Goal: Transaction & Acquisition: Purchase product/service

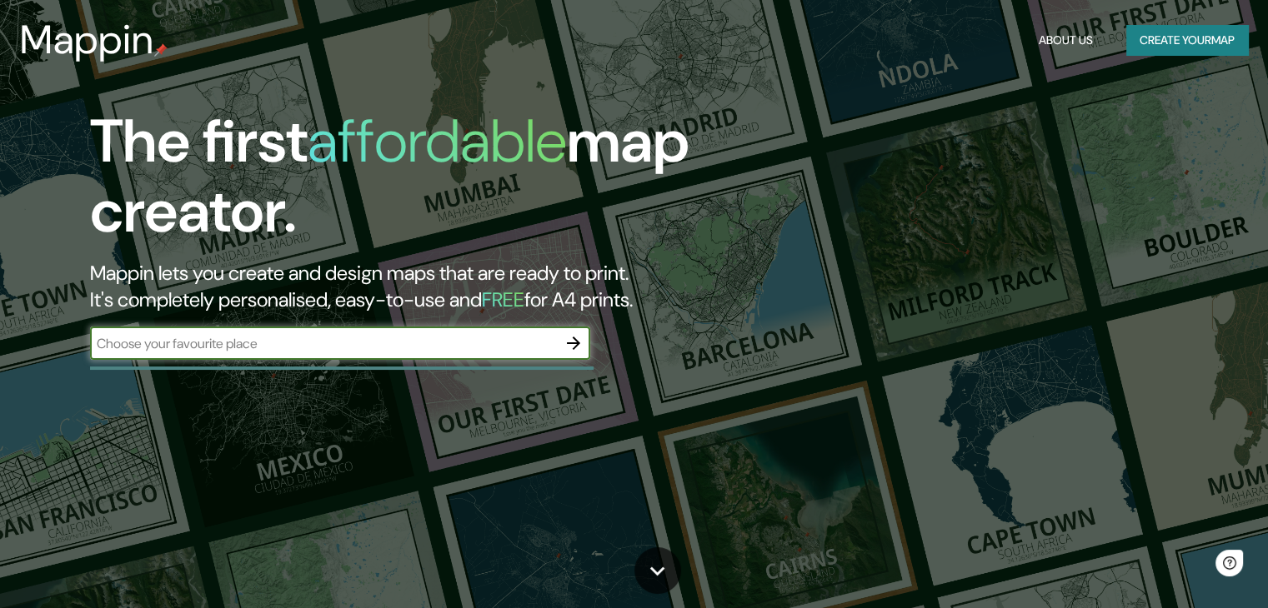
scroll to position [167, 0]
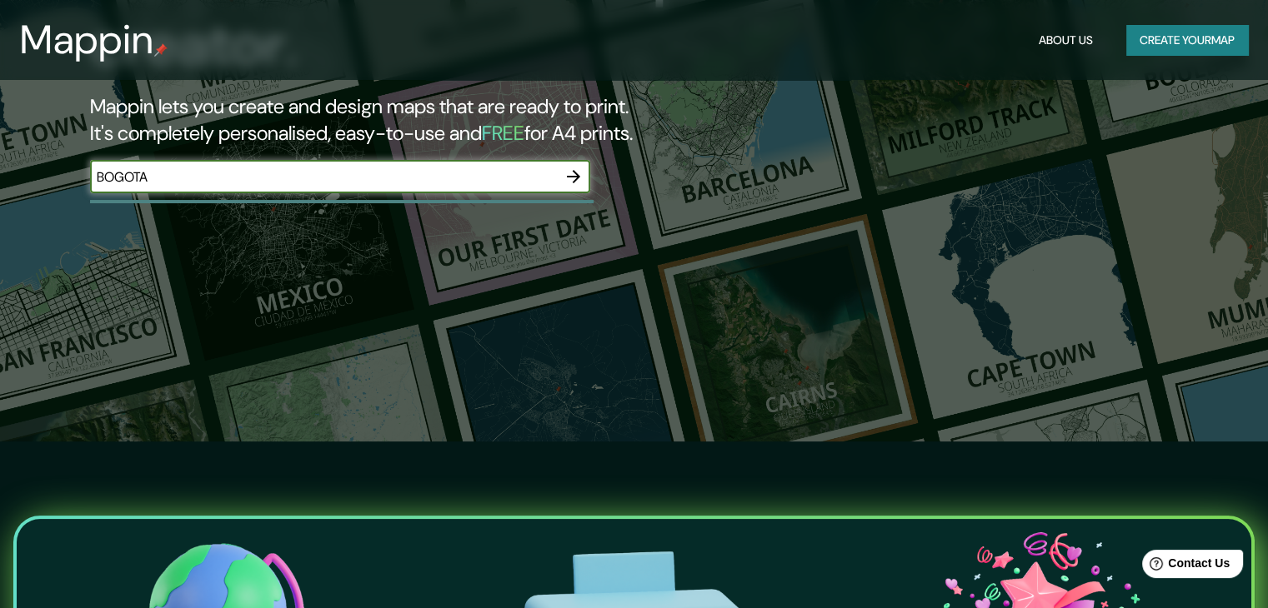
type input "BOGOTA"
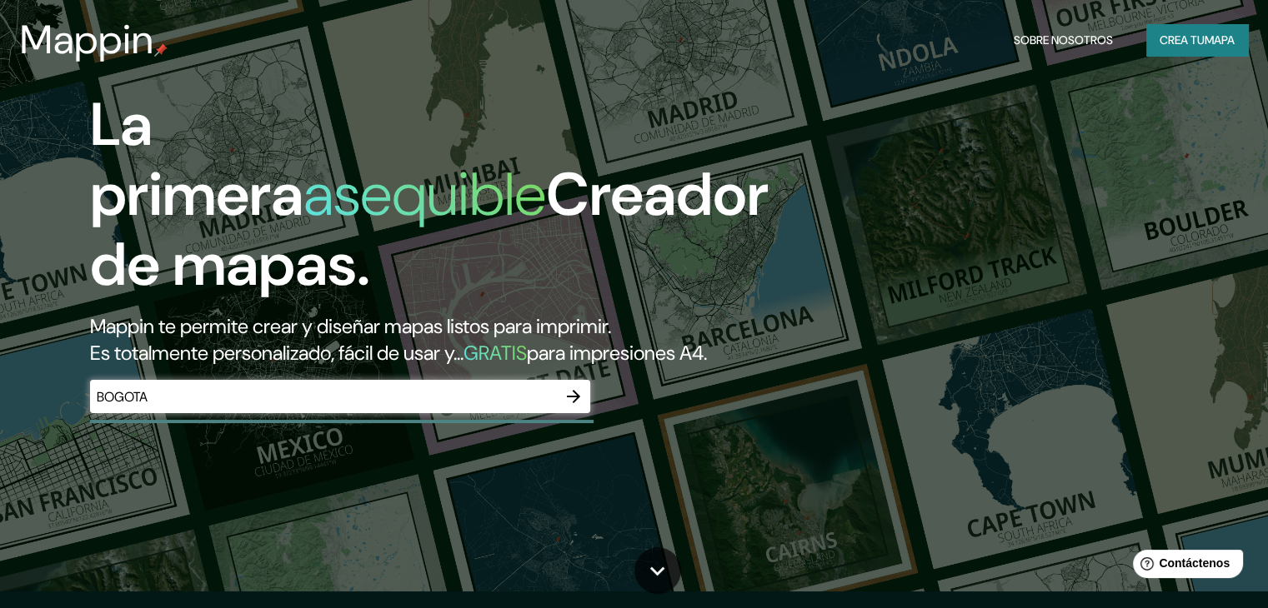
scroll to position [0, 0]
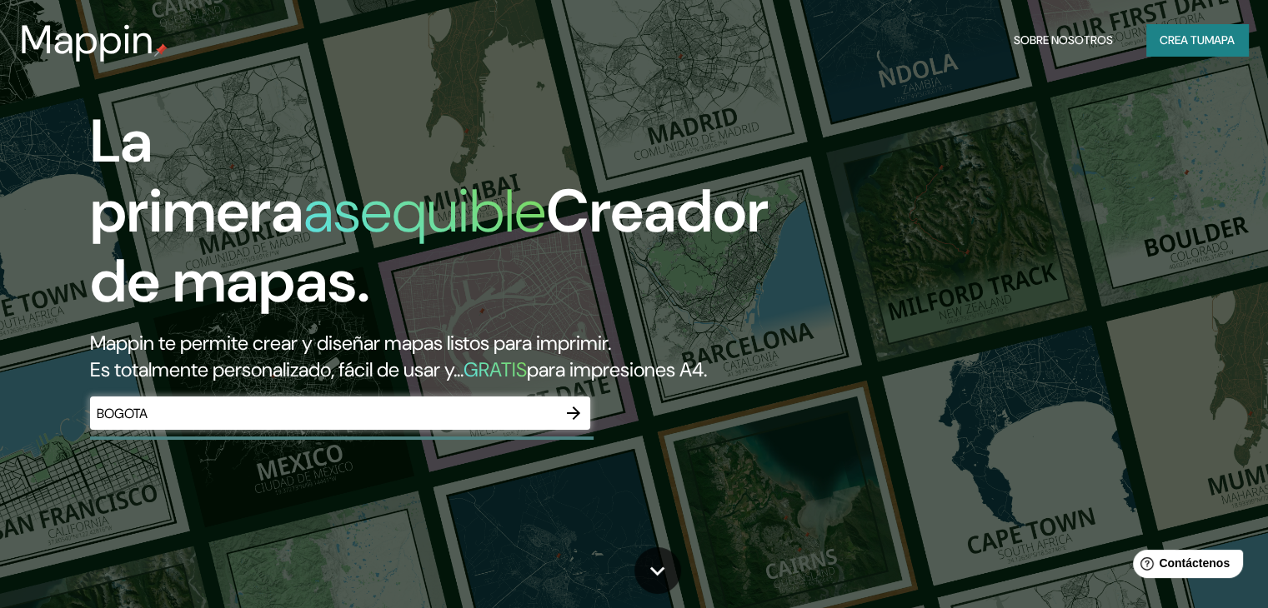
click at [478, 423] on input "BOGOTA" at bounding box center [323, 413] width 467 height 19
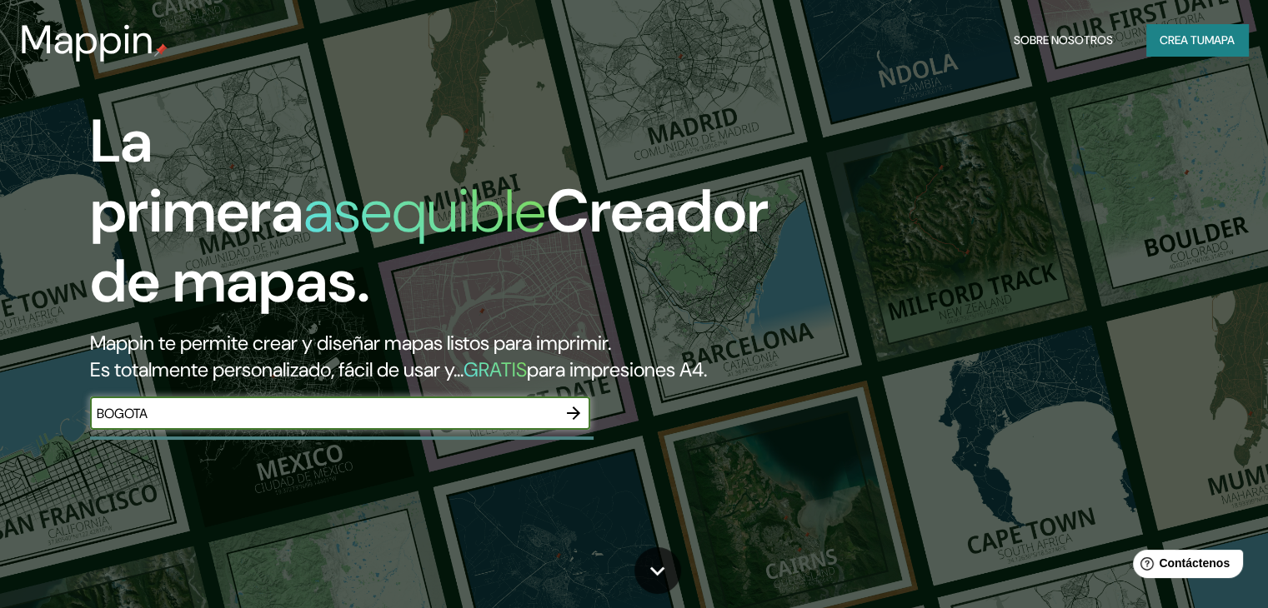
drag, startPoint x: 478, startPoint y: 444, endPoint x: 0, endPoint y: 408, distance: 478.9
click at [0, 408] on div "La primera asequible Creador de mapas. Mappin te permite crear y diseñar mapas …" at bounding box center [634, 304] width 1268 height 608
type input "BOGOTA"
click at [570, 423] on icon "button" at bounding box center [573, 413] width 20 height 20
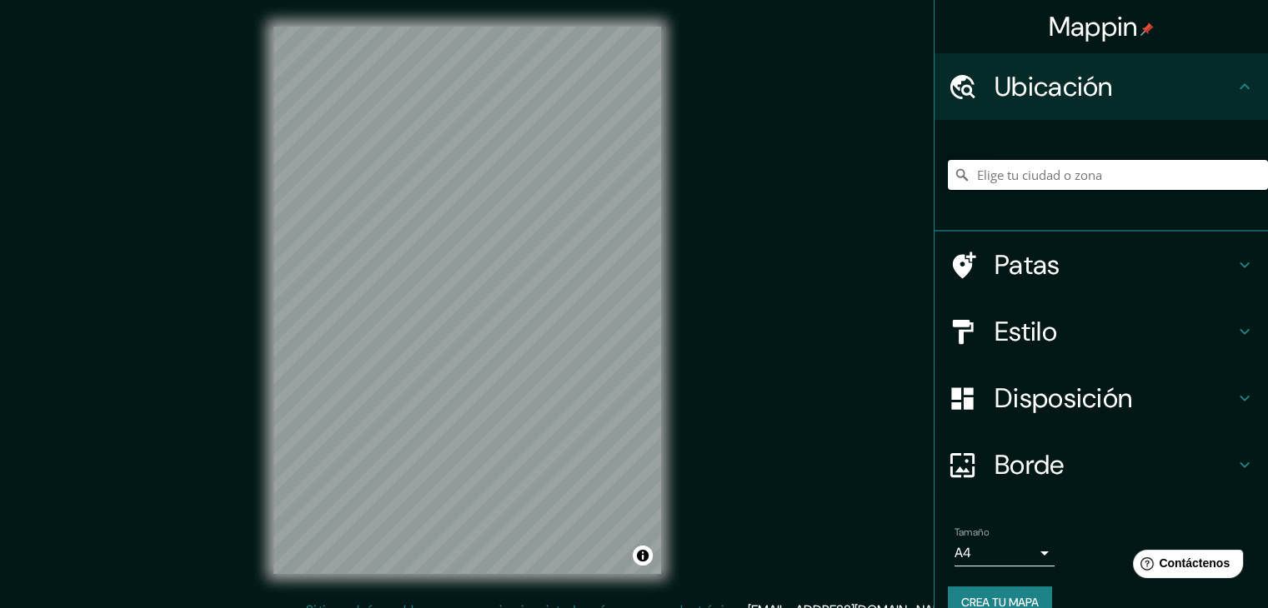
click at [1109, 172] on input "Elige tu ciudad o zona" at bounding box center [1108, 175] width 320 height 30
click at [1125, 179] on input "Elige tu ciudad o zona" at bounding box center [1108, 175] width 320 height 30
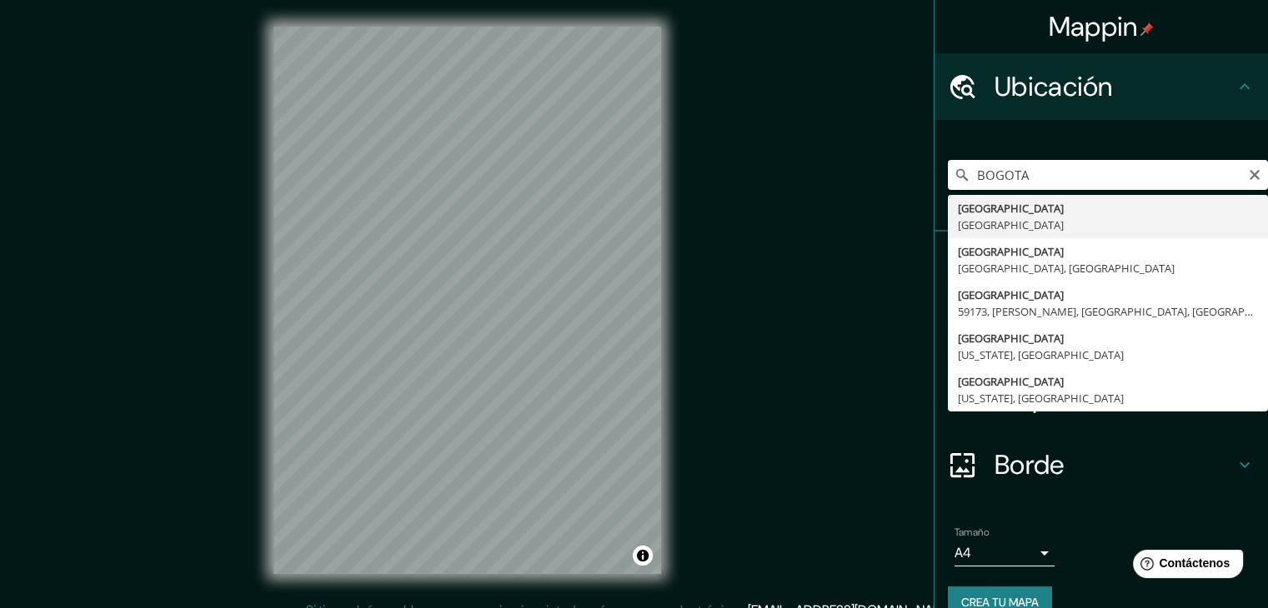
drag, startPoint x: 1048, startPoint y: 181, endPoint x: 956, endPoint y: 183, distance: 91.7
click at [956, 183] on div "BOGOTA [GEOGRAPHIC_DATA] [GEOGRAPHIC_DATA] [GEOGRAPHIC_DATA] [GEOGRAPHIC_DATA],…" at bounding box center [1108, 175] width 320 height 30
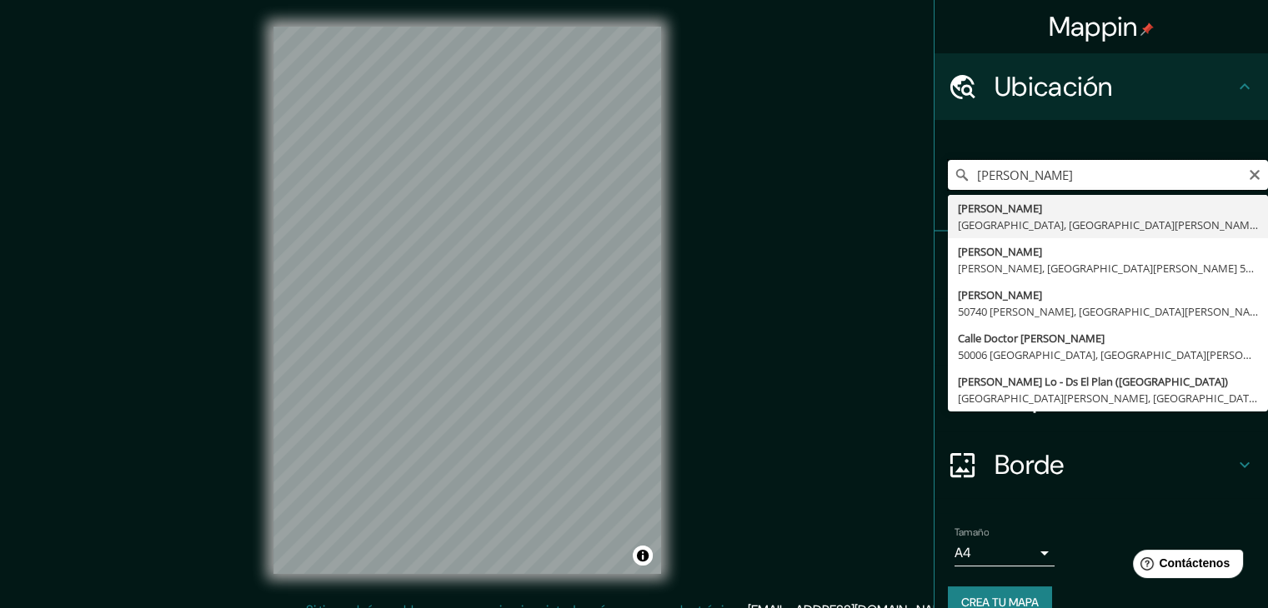
click at [968, 168] on input "[PERSON_NAME]" at bounding box center [1108, 175] width 320 height 30
click at [966, 171] on input "[PERSON_NAME]" at bounding box center [1108, 175] width 320 height 30
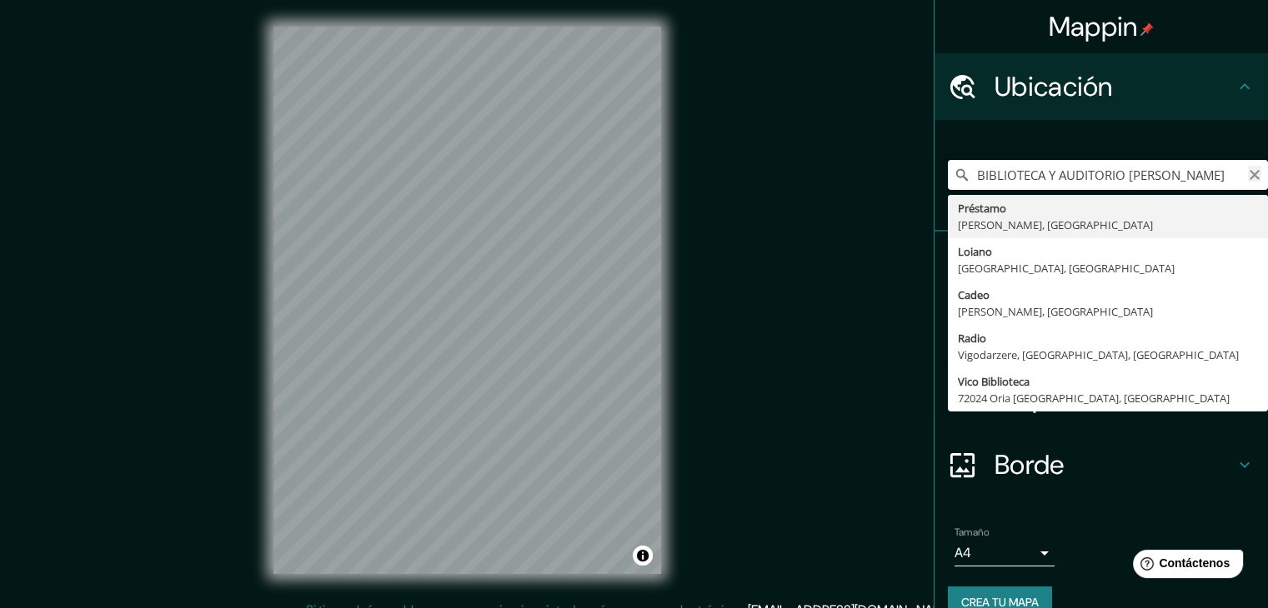
type input "BIBLIOTECA Y AUDITORIO [PERSON_NAME]"
click at [1248, 181] on icon "Claro" at bounding box center [1254, 174] width 13 height 13
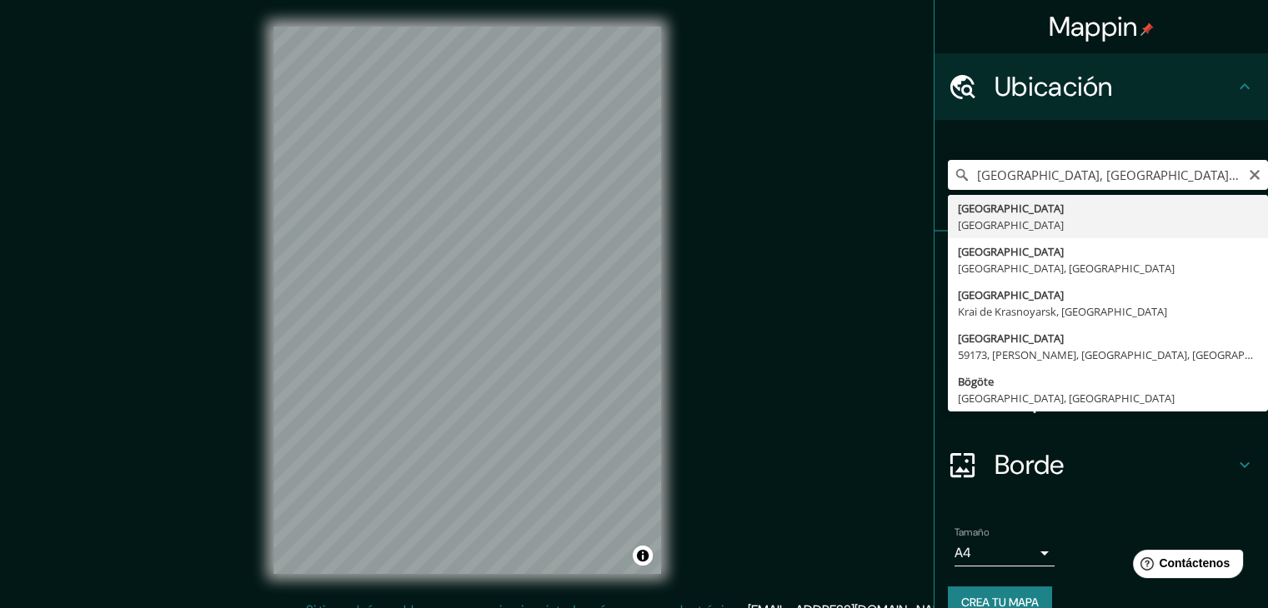
type input "[GEOGRAPHIC_DATA], [GEOGRAPHIC_DATA]"
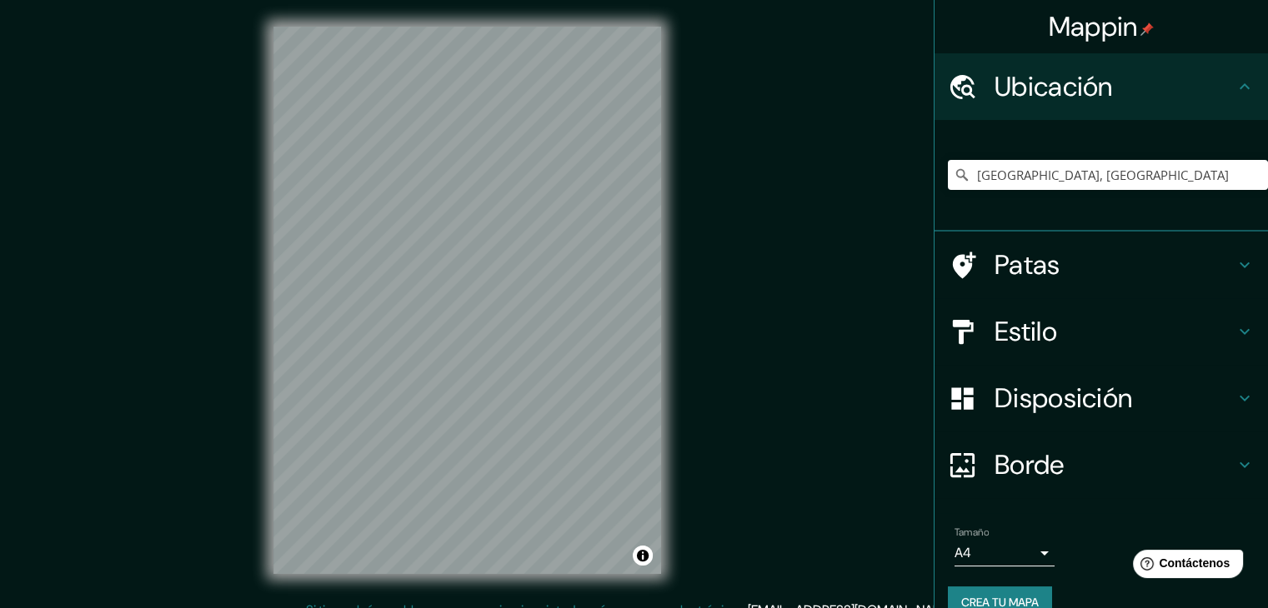
click at [1034, 340] on font "Estilo" at bounding box center [1025, 331] width 63 height 35
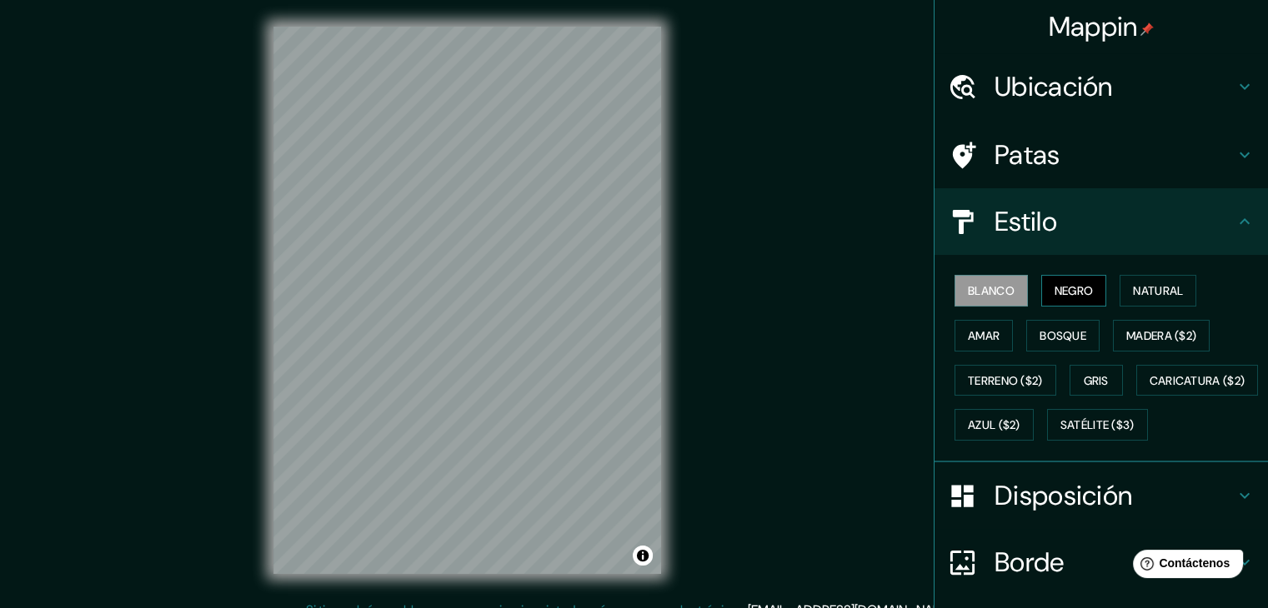
click at [1089, 285] on button "Negro" at bounding box center [1074, 291] width 66 height 32
click at [1133, 290] on font "Natural" at bounding box center [1158, 290] width 50 height 15
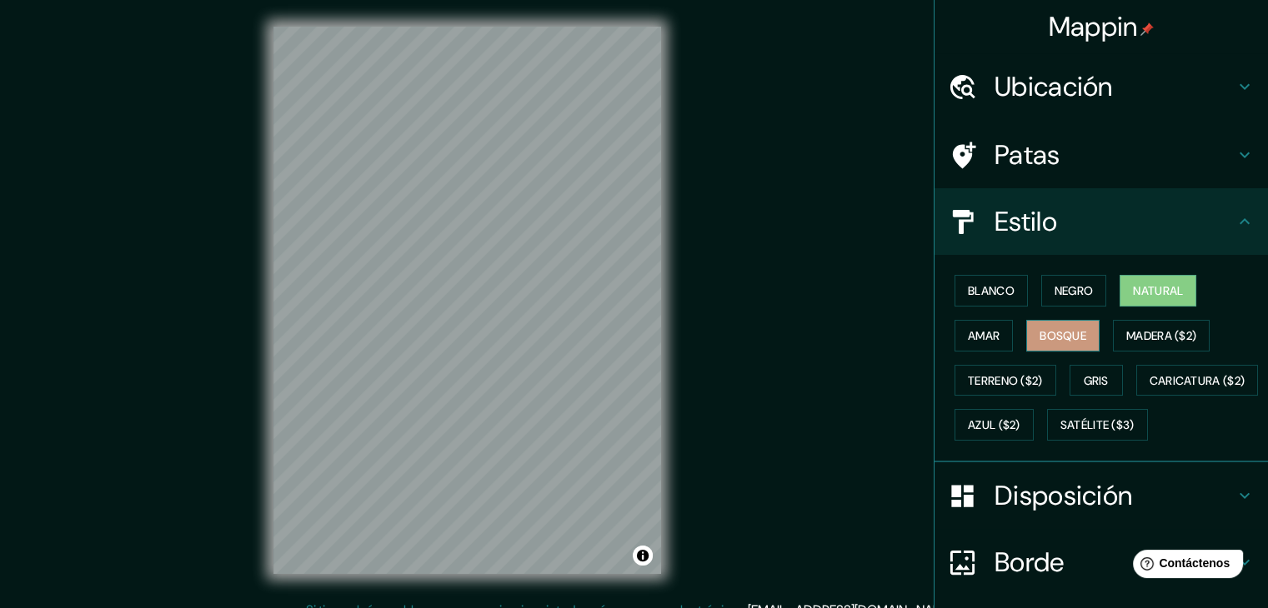
click at [1039, 344] on font "Bosque" at bounding box center [1062, 336] width 47 height 22
click at [990, 337] on button "Amar" at bounding box center [983, 336] width 58 height 32
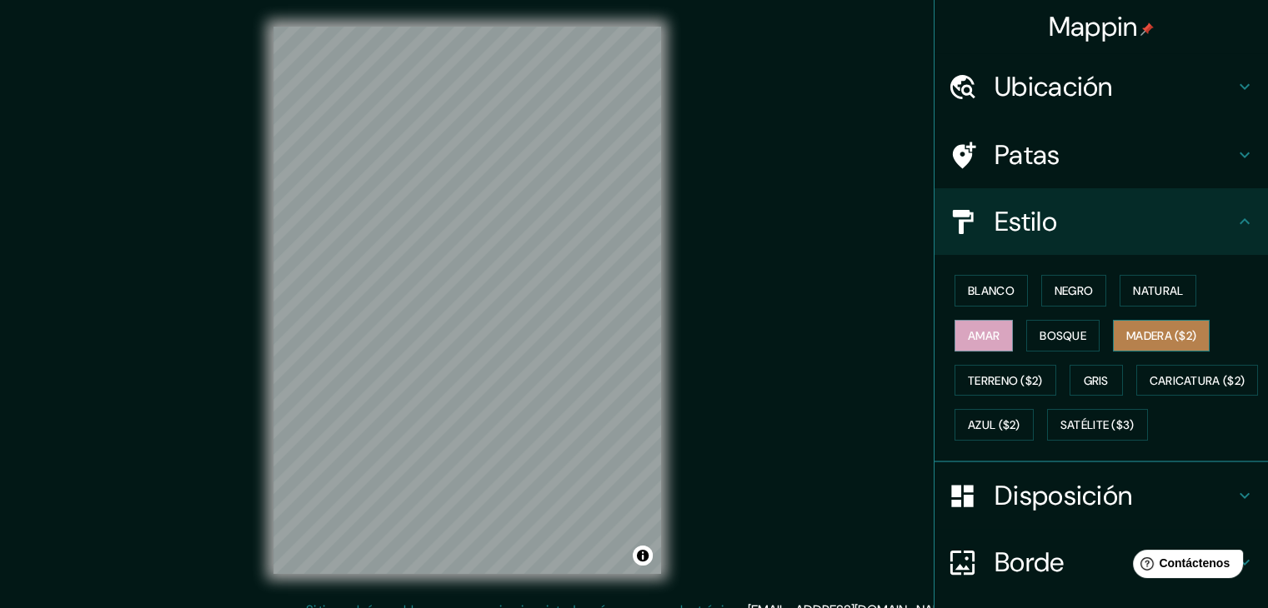
click at [1178, 338] on font "Madera ($2)" at bounding box center [1161, 335] width 70 height 15
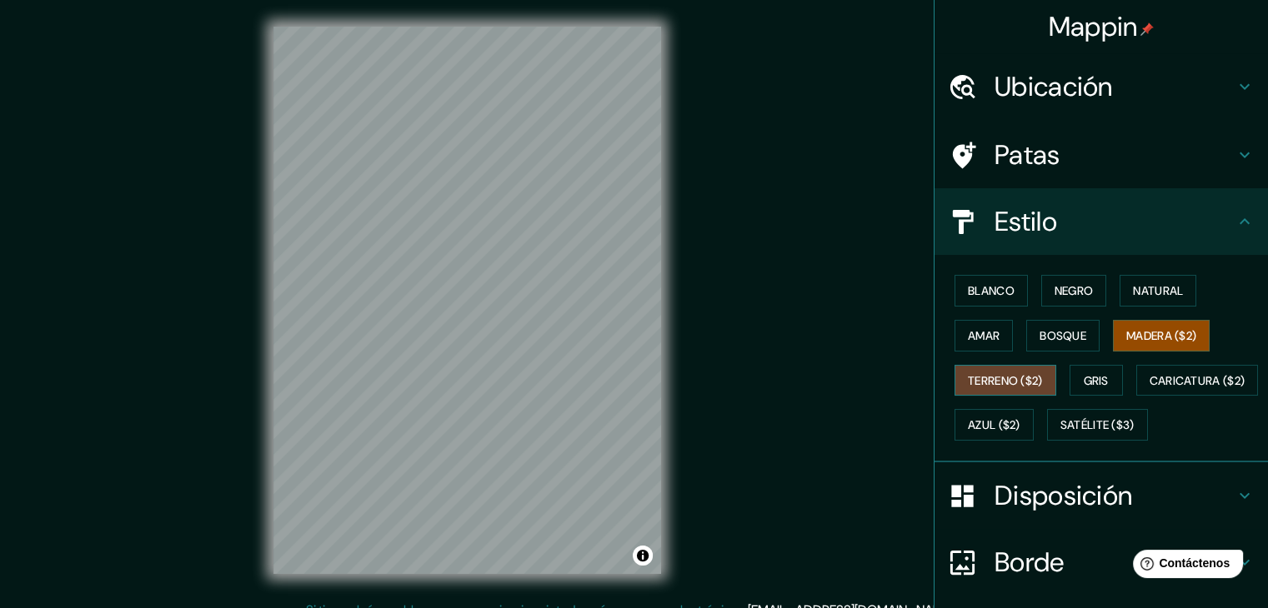
click at [1006, 373] on font "Terreno ($2)" at bounding box center [1005, 380] width 75 height 15
click at [1094, 378] on font "Gris" at bounding box center [1095, 380] width 25 height 15
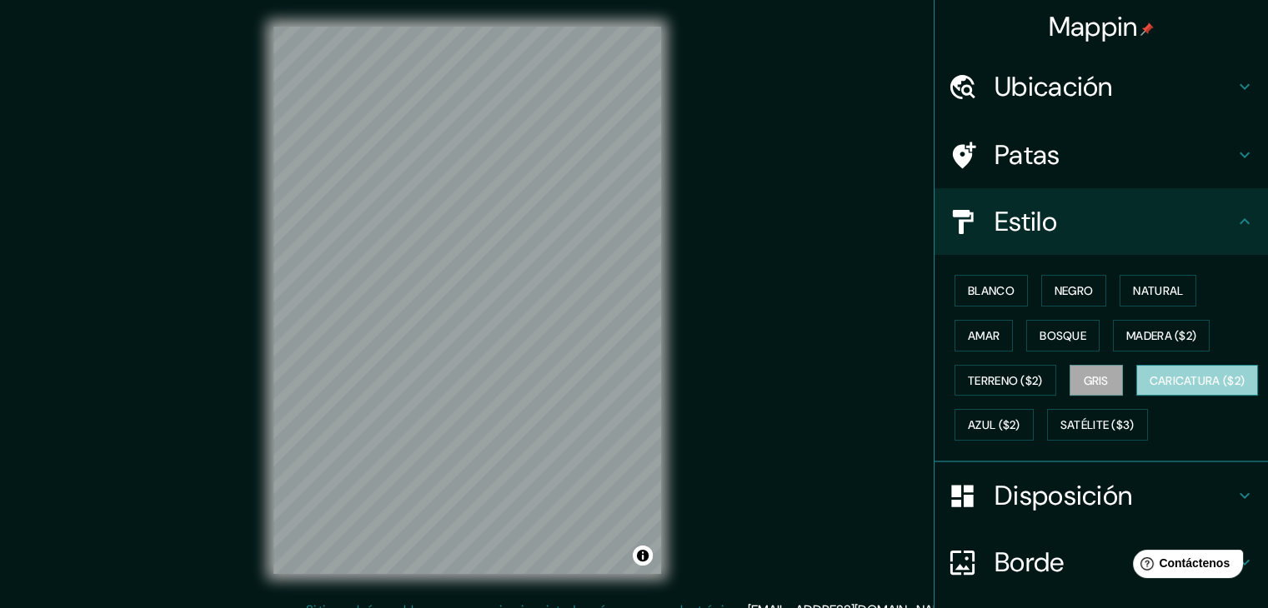
click at [1136, 397] on button "Caricatura ($2)" at bounding box center [1197, 381] width 123 height 32
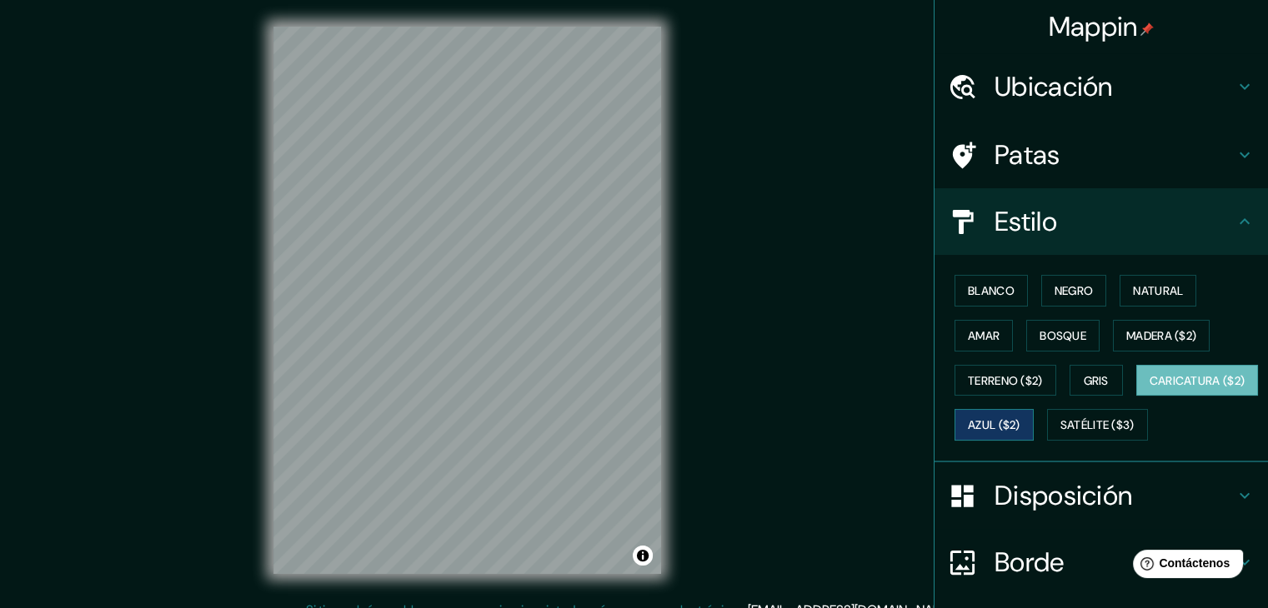
click at [1033, 423] on button "Azul ($2)" at bounding box center [993, 425] width 79 height 32
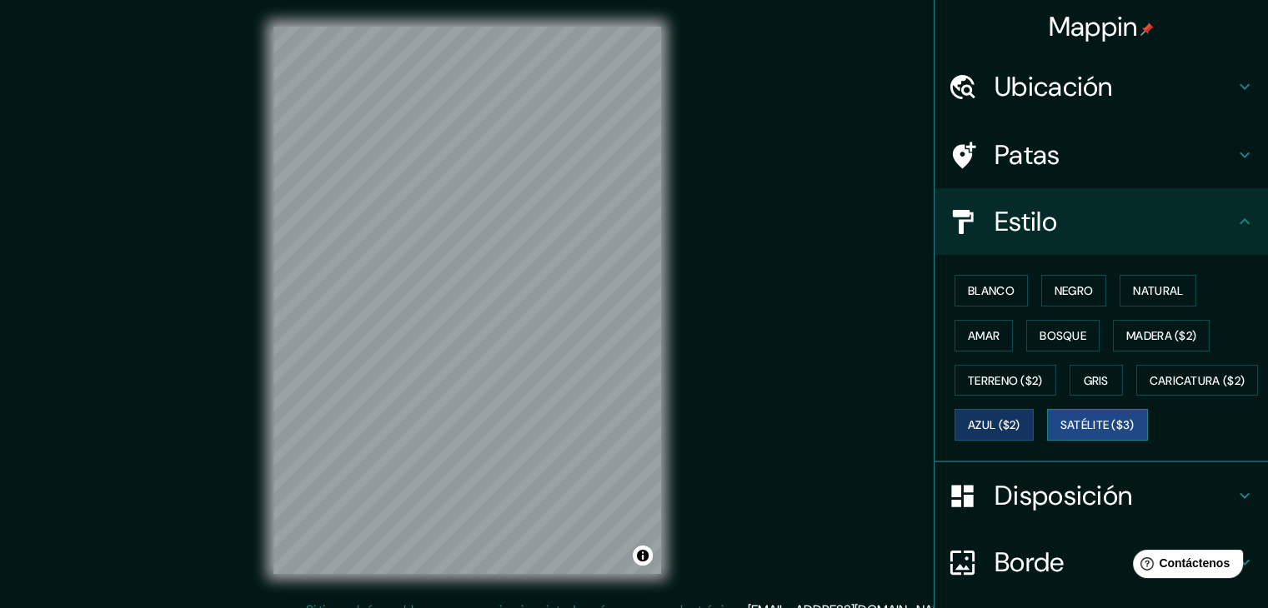
click at [1060, 436] on font "Satélite ($3)" at bounding box center [1097, 425] width 74 height 22
click at [1174, 290] on font "Natural" at bounding box center [1158, 290] width 50 height 15
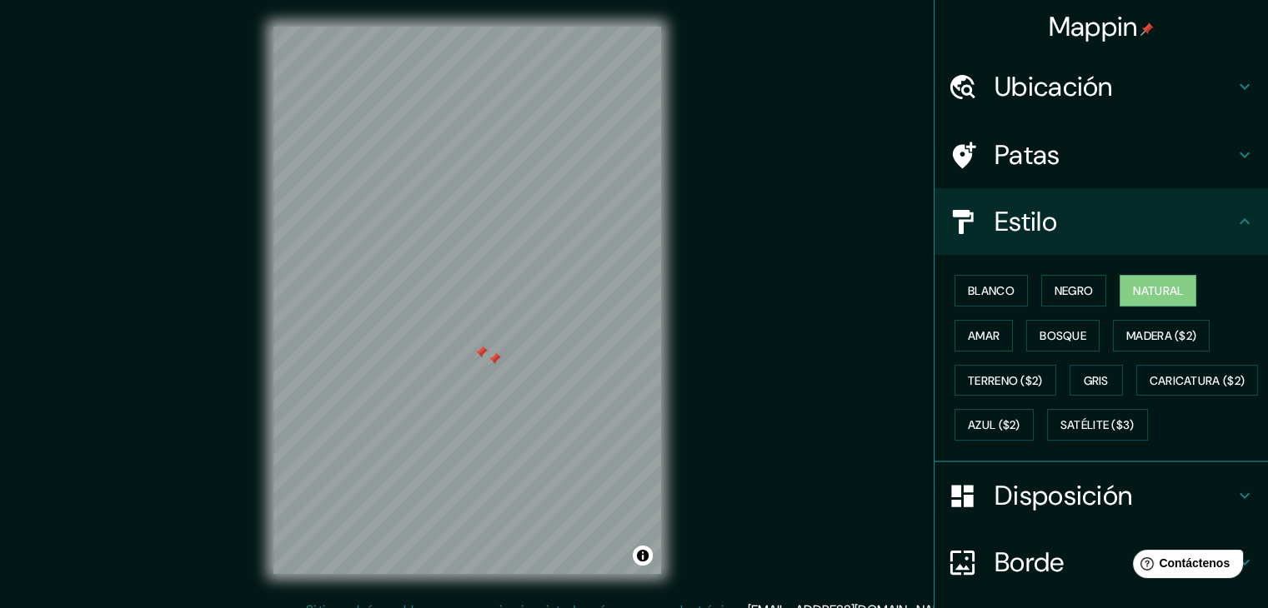
click at [494, 361] on div at bounding box center [494, 359] width 13 height 13
drag, startPoint x: 494, startPoint y: 361, endPoint x: 863, endPoint y: 339, distance: 369.0
click at [863, 339] on div "Mappin Ubicación [GEOGRAPHIC_DATA], [GEOGRAPHIC_DATA] Patas Estilo Blanco Negro…" at bounding box center [634, 314] width 1268 height 628
click at [1219, 225] on h4 "Estilo" at bounding box center [1114, 221] width 240 height 33
click at [1239, 223] on icon at bounding box center [1244, 221] width 10 height 6
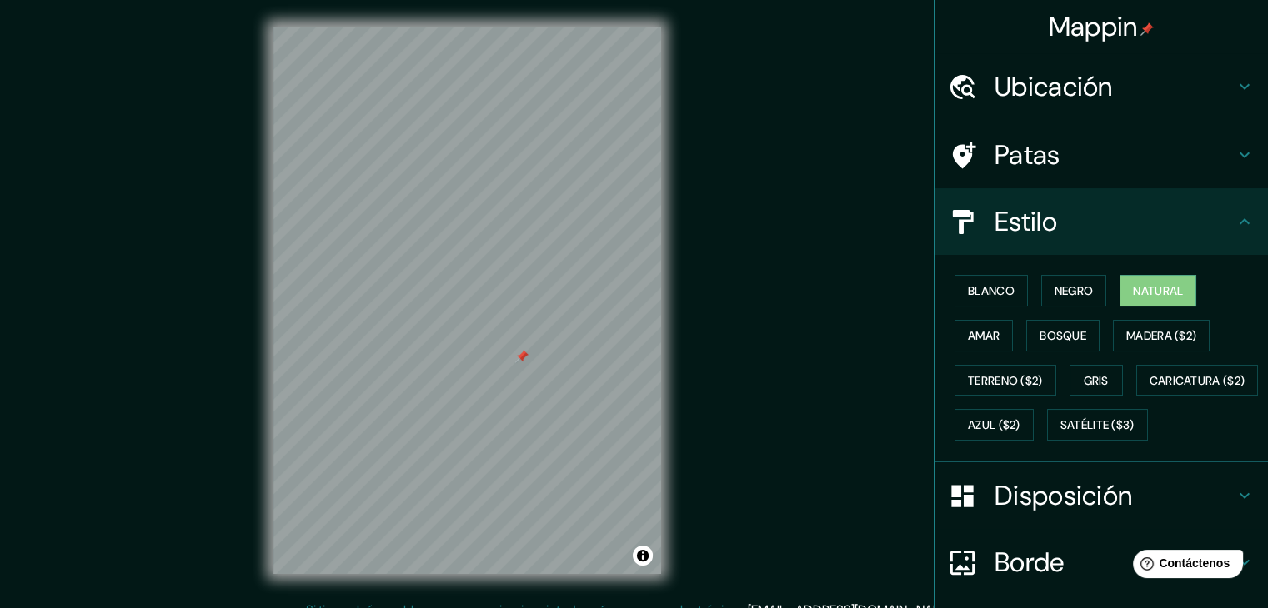
click at [1234, 164] on icon at bounding box center [1244, 155] width 20 height 20
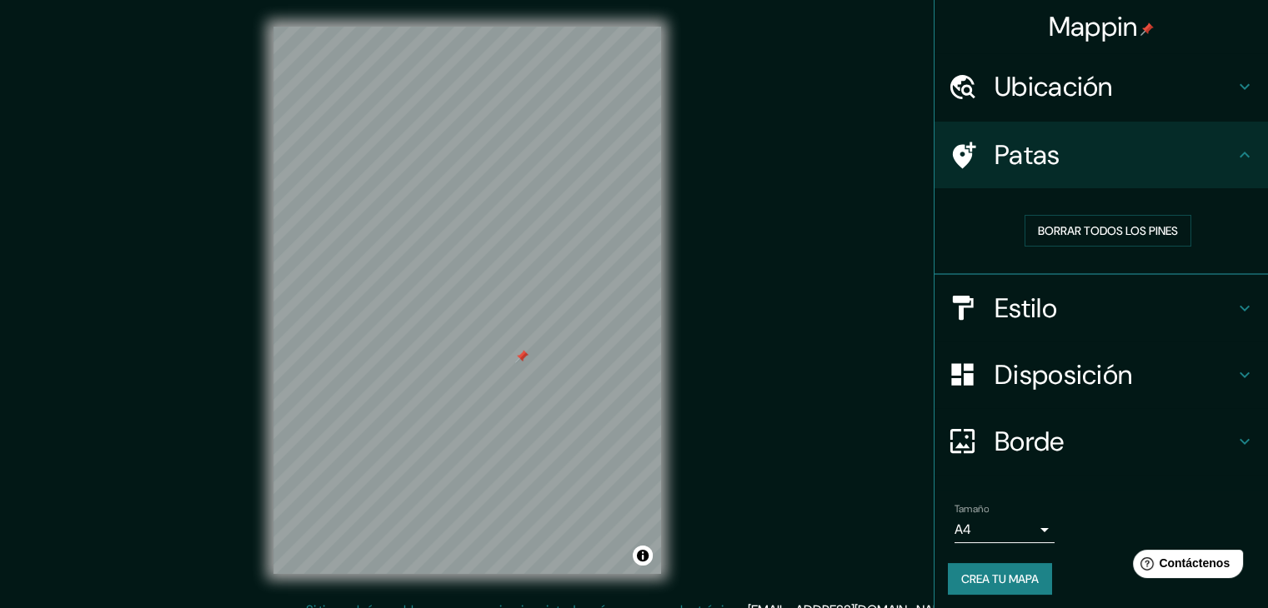
click at [1224, 170] on div "Patas" at bounding box center [1100, 155] width 333 height 67
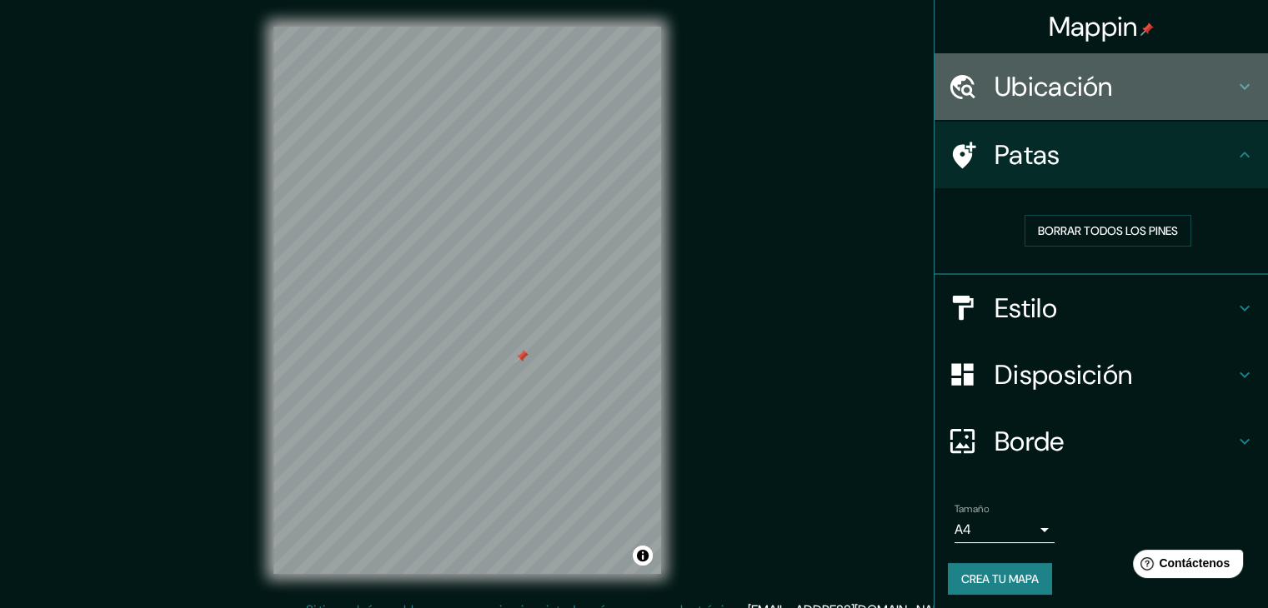
click at [1239, 88] on icon at bounding box center [1244, 87] width 10 height 6
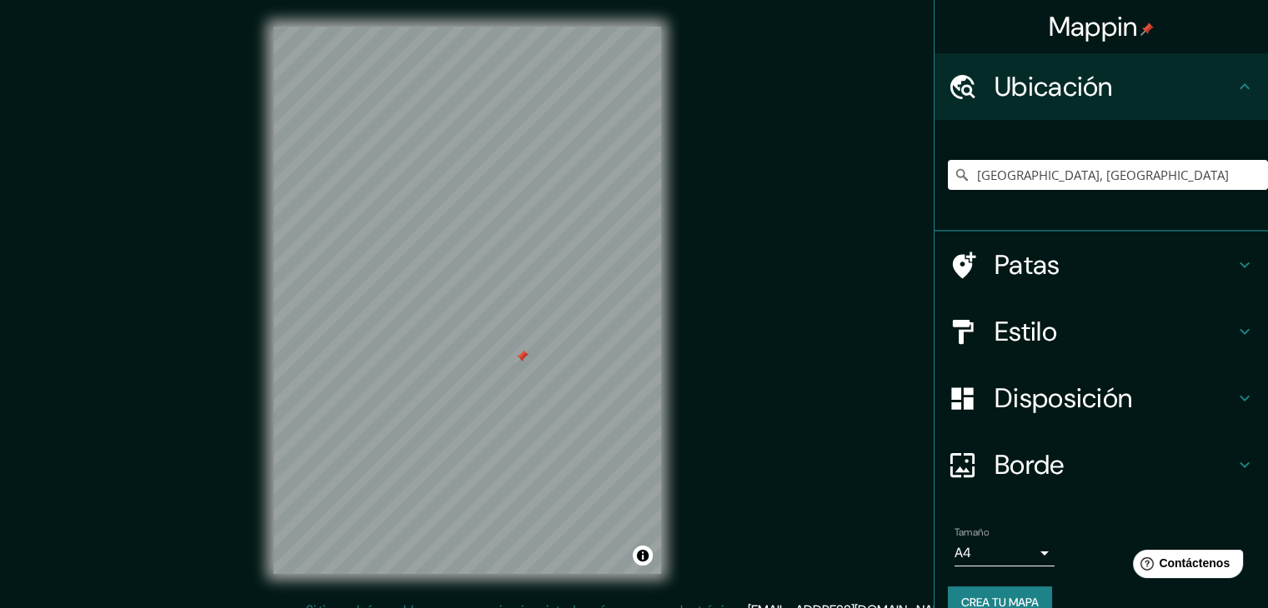
click at [1159, 399] on h4 "Disposición" at bounding box center [1114, 398] width 240 height 33
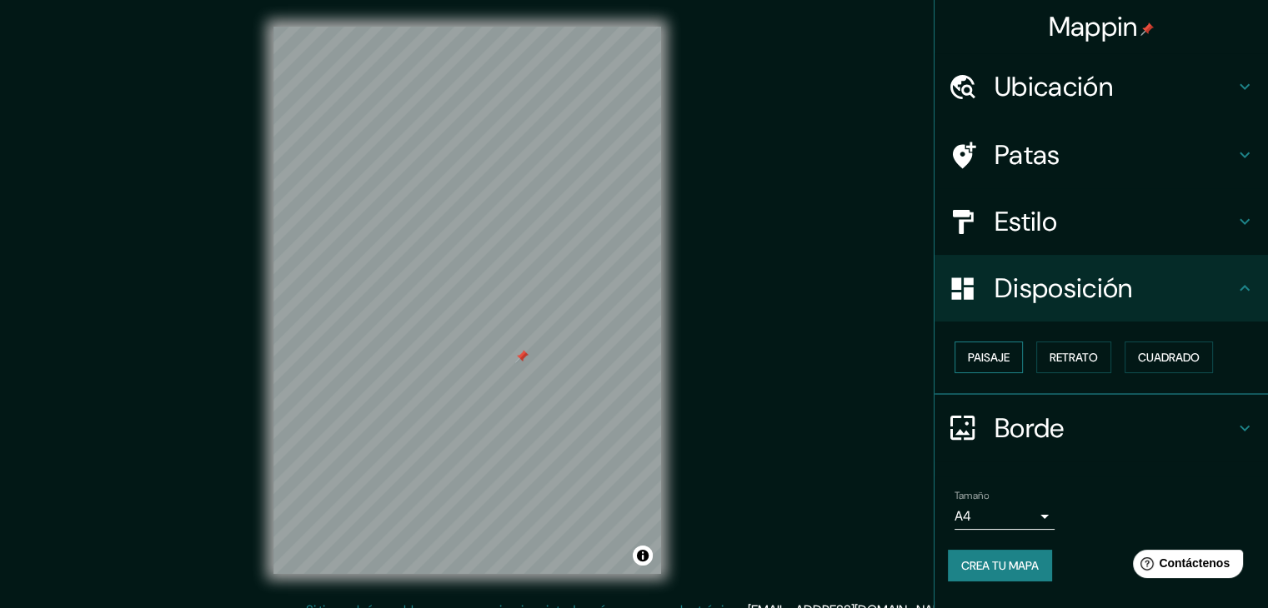
click at [1003, 356] on font "Paisaje" at bounding box center [989, 357] width 42 height 15
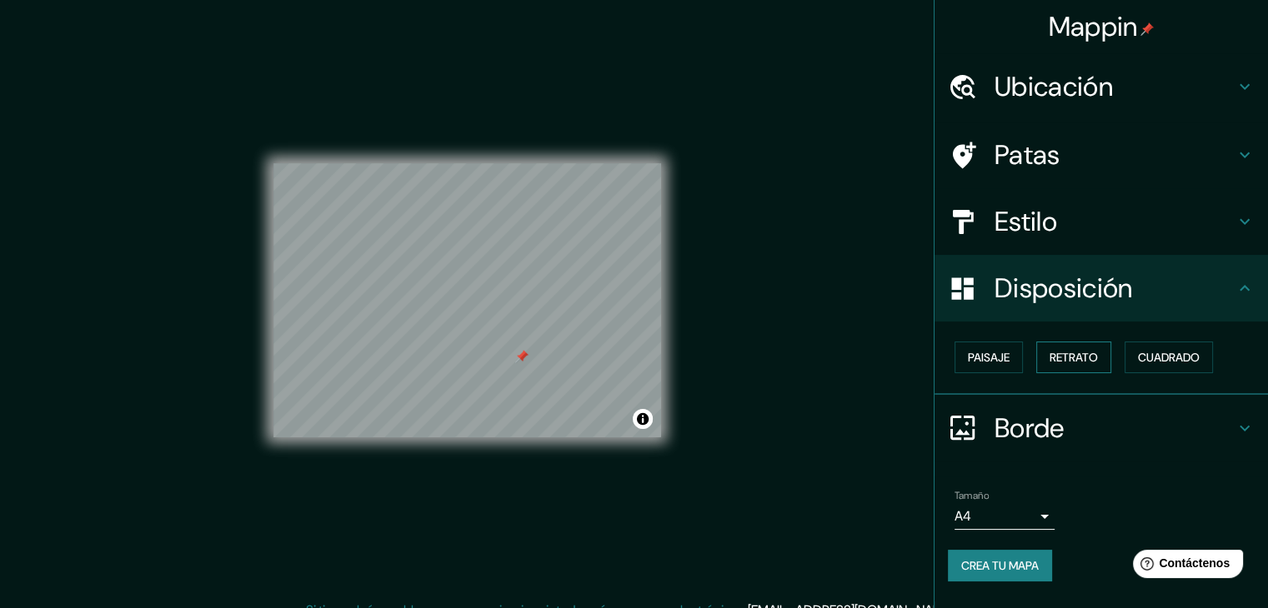
click at [1052, 355] on font "Retrato" at bounding box center [1073, 357] width 48 height 15
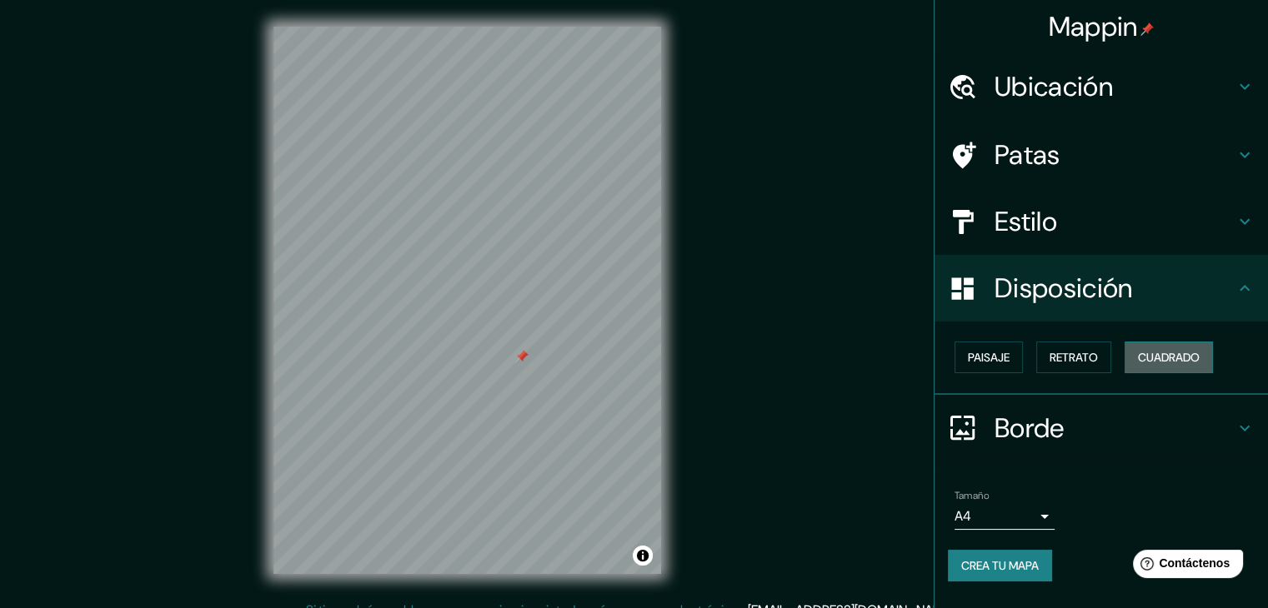
click at [1209, 358] on button "Cuadrado" at bounding box center [1168, 358] width 88 height 32
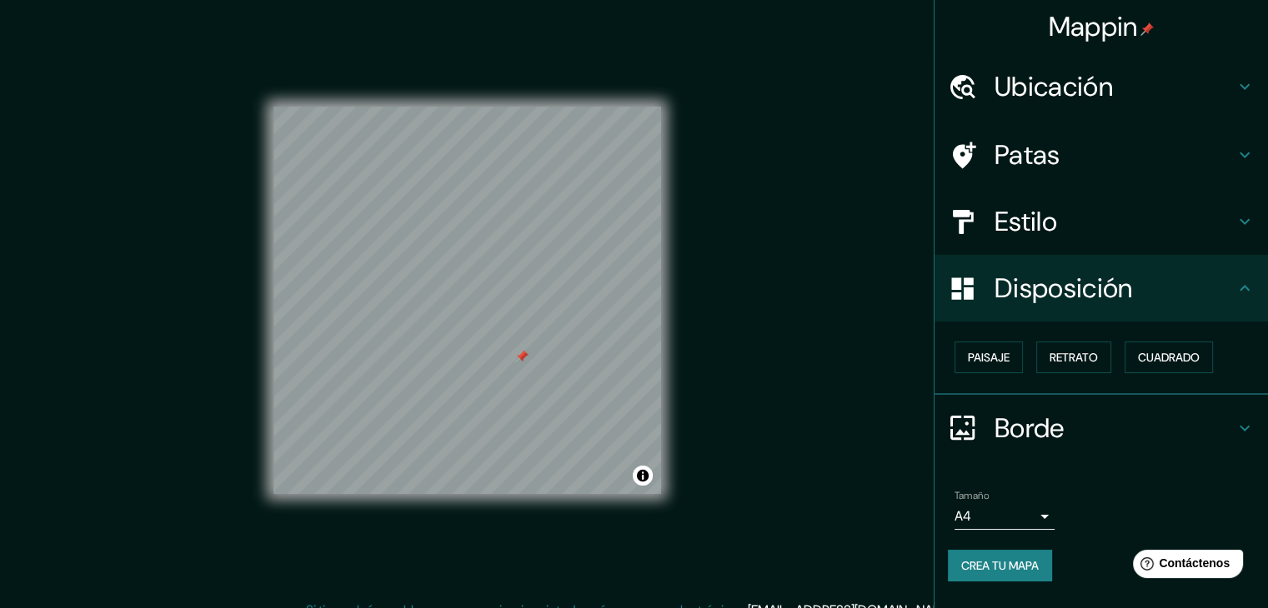
click at [1233, 417] on h4 "Borde" at bounding box center [1114, 428] width 240 height 33
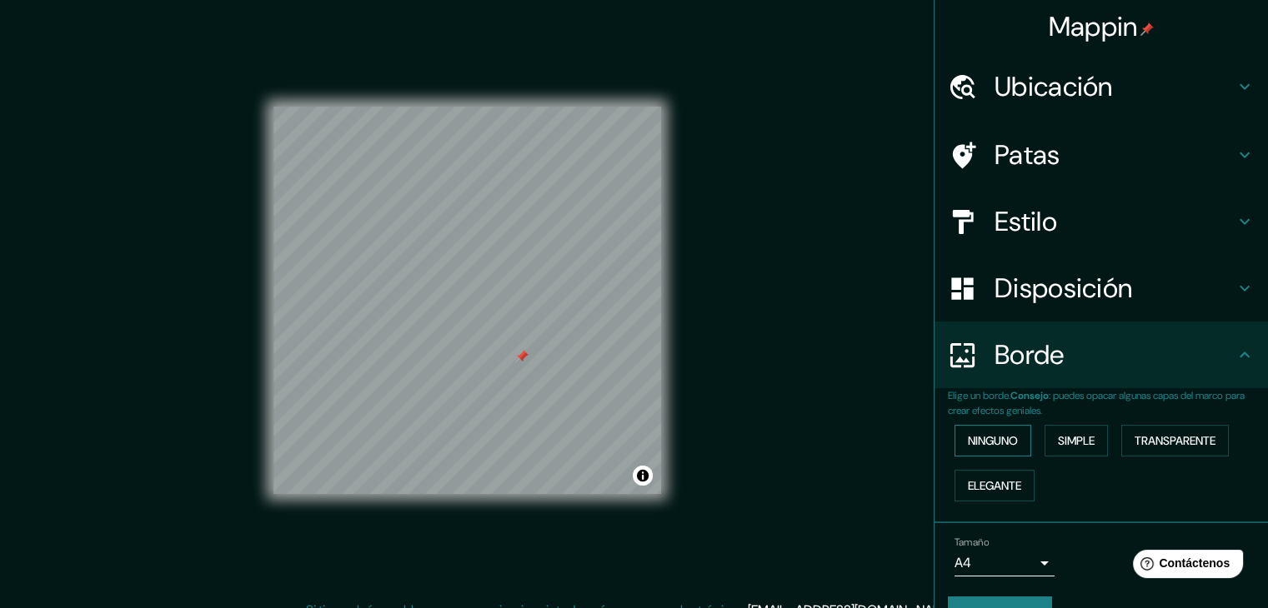
click at [1003, 443] on font "Ninguno" at bounding box center [993, 440] width 50 height 15
click at [1058, 441] on font "Simple" at bounding box center [1076, 440] width 37 height 15
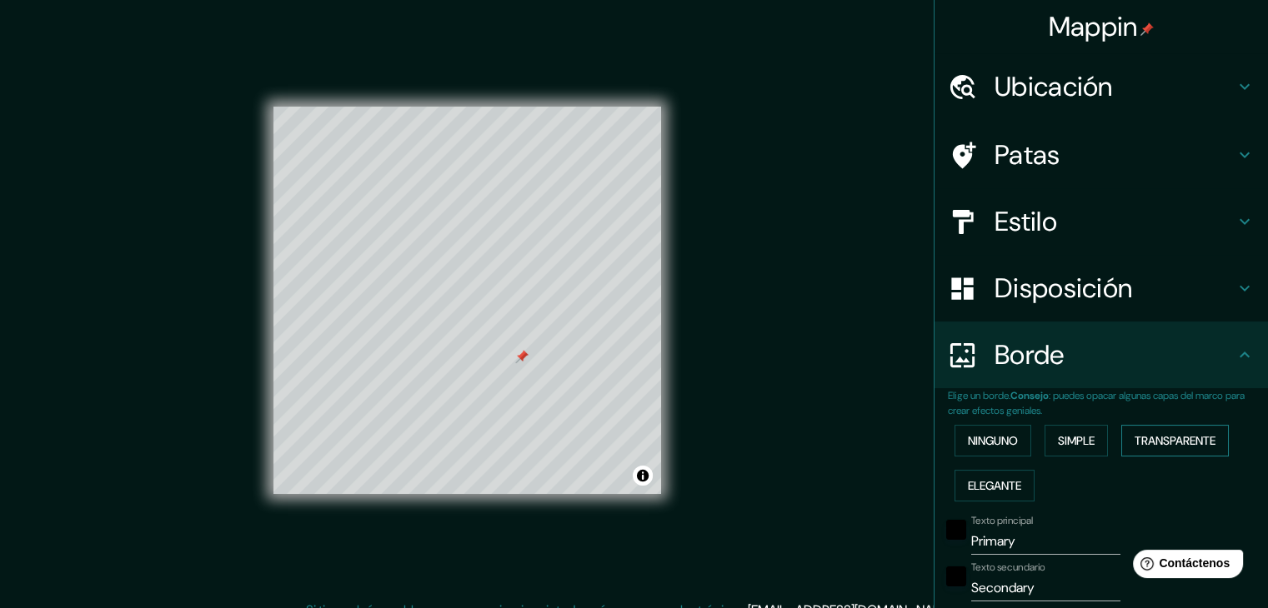
click at [1144, 439] on font "Transparente" at bounding box center [1174, 440] width 81 height 15
click at [997, 484] on font "Elegante" at bounding box center [994, 485] width 53 height 15
click at [1174, 439] on font "Transparente" at bounding box center [1174, 440] width 81 height 15
click at [1023, 443] on div "Ninguno Simple Transparente Elegante" at bounding box center [1108, 463] width 320 height 90
click at [1007, 444] on font "Ninguno" at bounding box center [993, 440] width 50 height 15
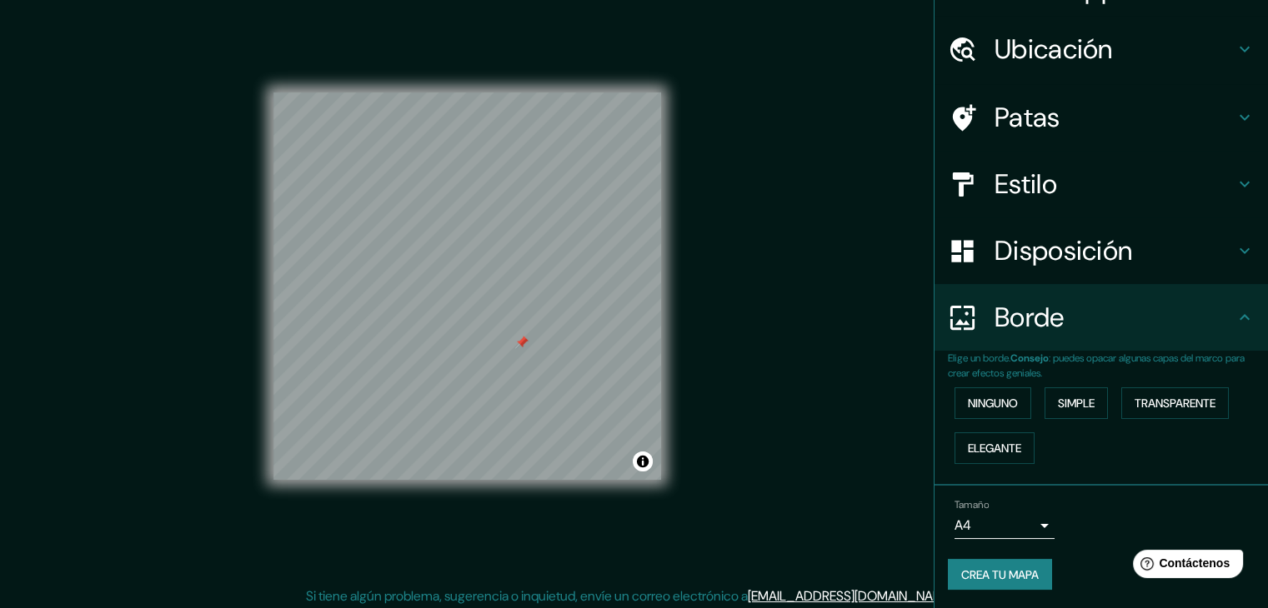
scroll to position [19, 0]
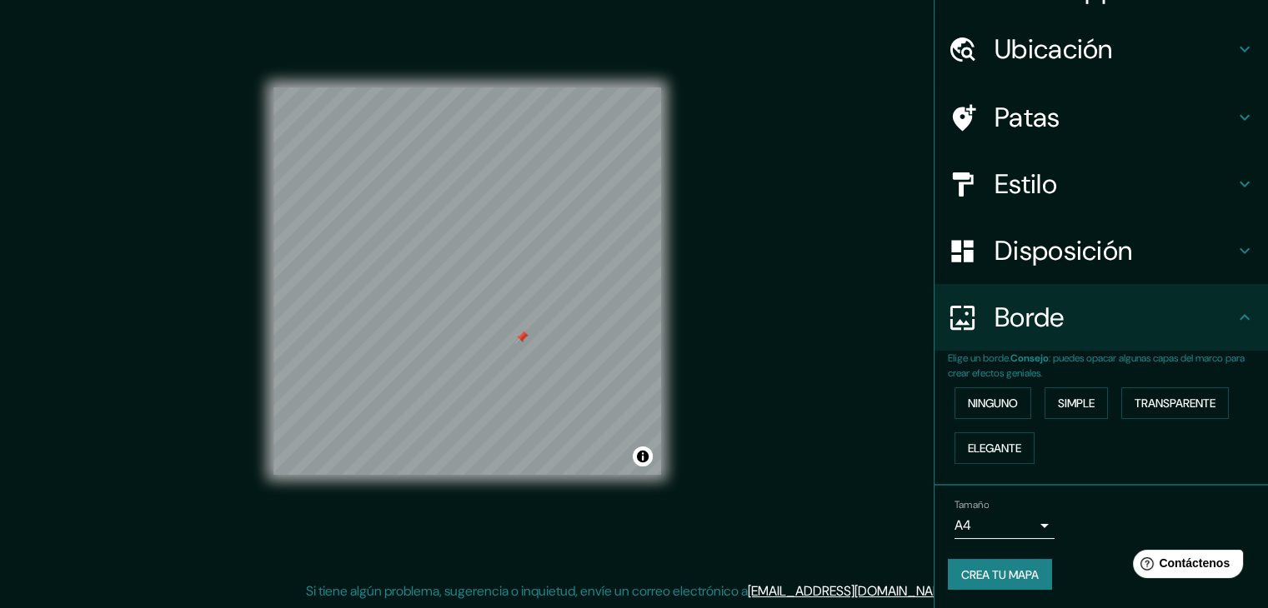
click at [1013, 575] on font "Crea tu mapa" at bounding box center [1000, 575] width 78 height 15
click at [1234, 320] on icon at bounding box center [1244, 318] width 20 height 20
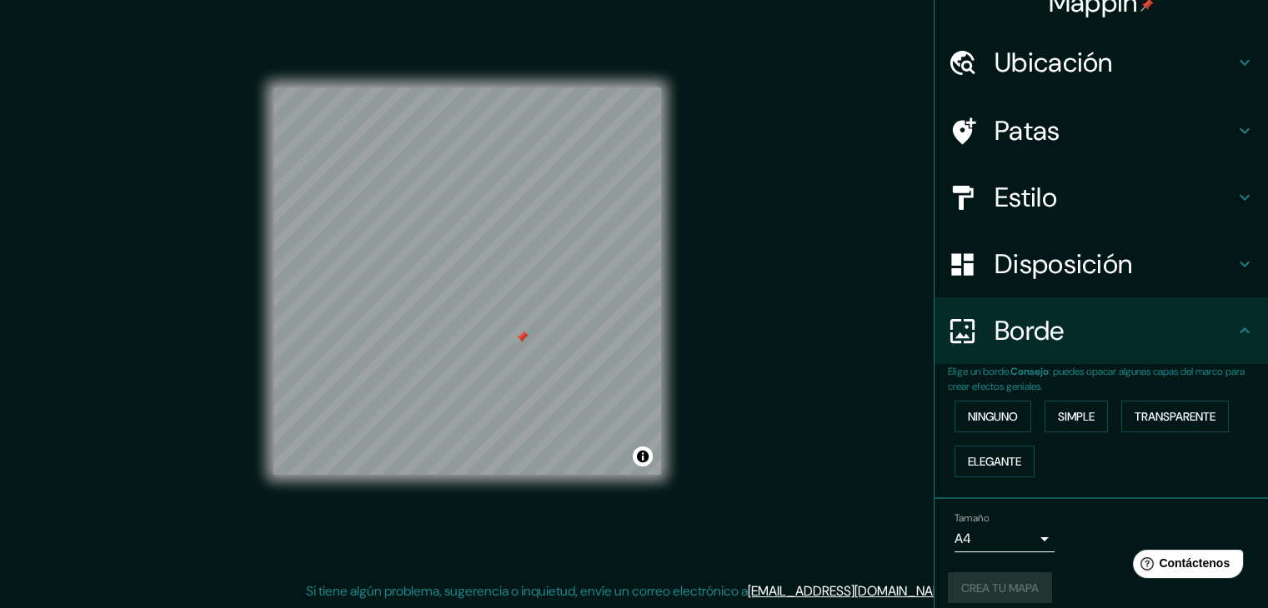
scroll to position [38, 0]
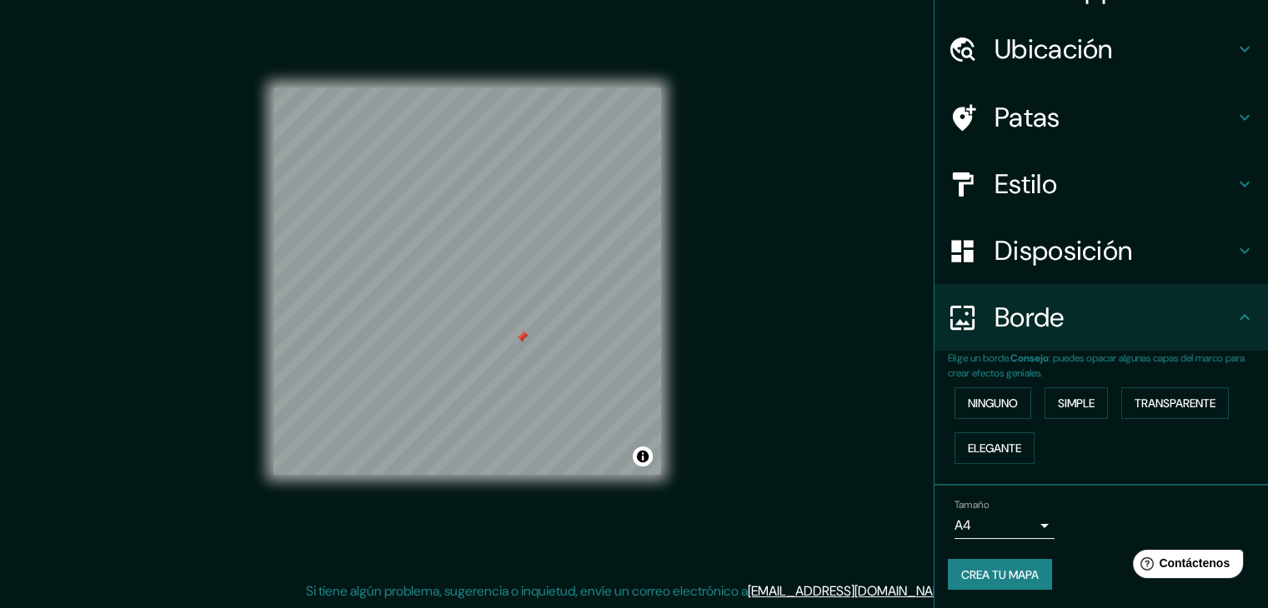
drag, startPoint x: 773, startPoint y: 273, endPoint x: 787, endPoint y: 273, distance: 14.2
click at [775, 273] on div "Mappin Ubicación [GEOGRAPHIC_DATA], [GEOGRAPHIC_DATA] Patas Estilo Disposición …" at bounding box center [634, 295] width 1268 height 628
click at [1200, 197] on h4 "Estilo" at bounding box center [1114, 184] width 240 height 33
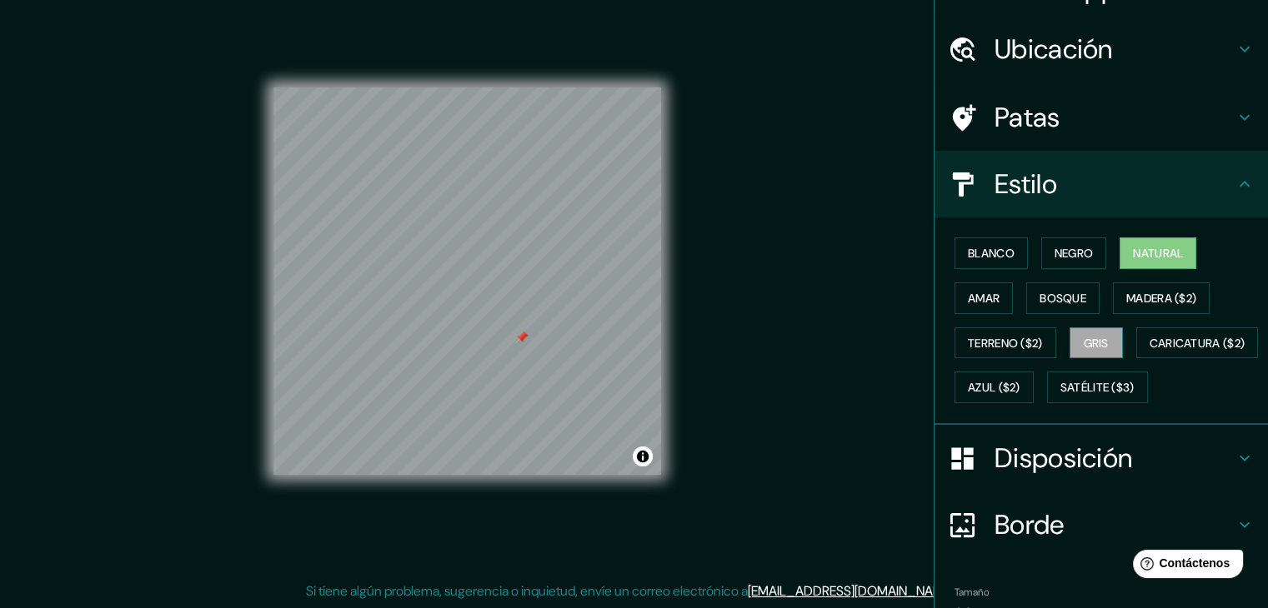
click at [1108, 338] on button "Gris" at bounding box center [1095, 344] width 53 height 32
click at [1020, 378] on font "Azul ($2)" at bounding box center [994, 388] width 53 height 22
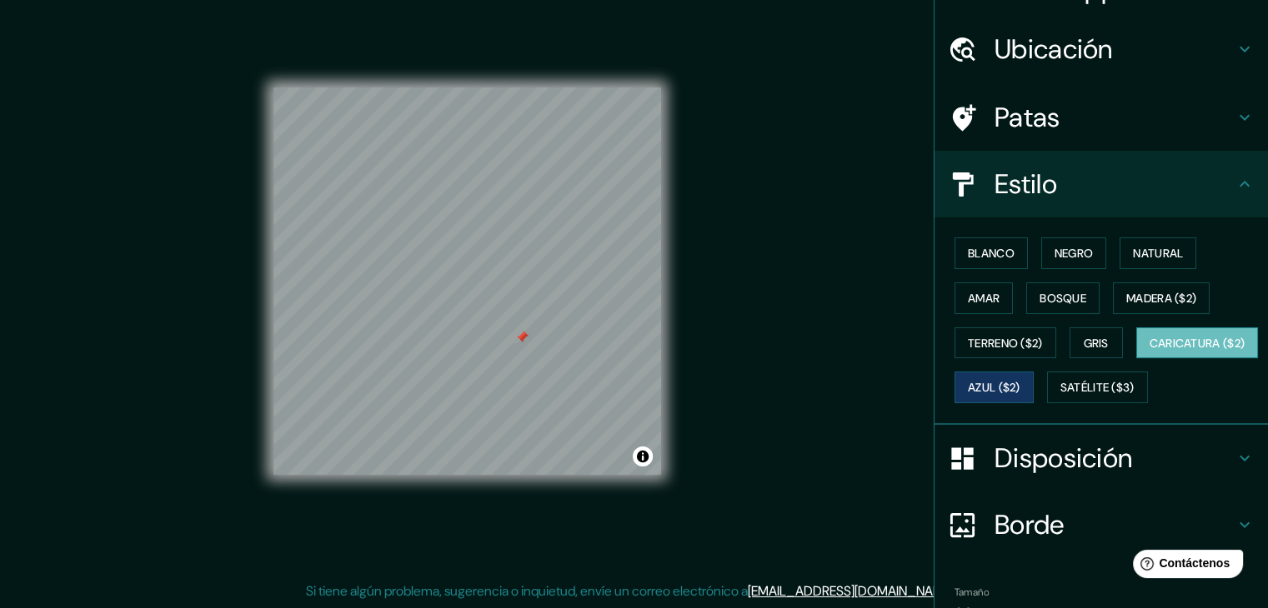
click at [1136, 359] on button "Caricatura ($2)" at bounding box center [1197, 344] width 123 height 32
click at [1096, 336] on font "Gris" at bounding box center [1095, 343] width 25 height 15
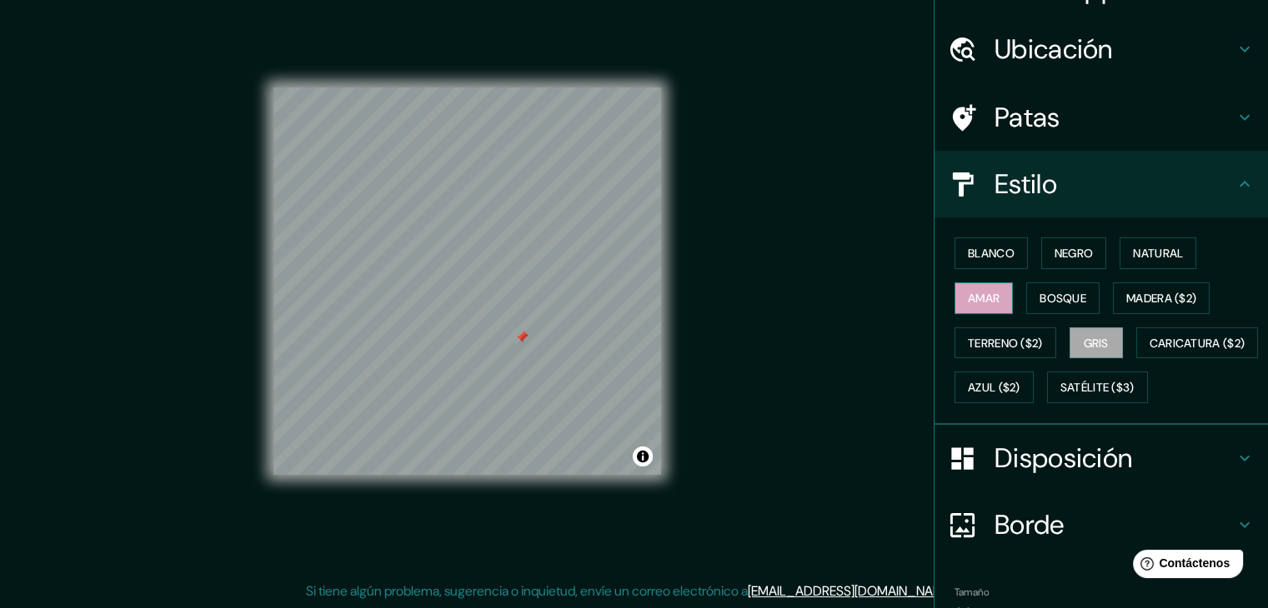
click at [982, 291] on font "Amar" at bounding box center [984, 298] width 32 height 15
click at [1064, 253] on font "Negro" at bounding box center [1073, 253] width 39 height 15
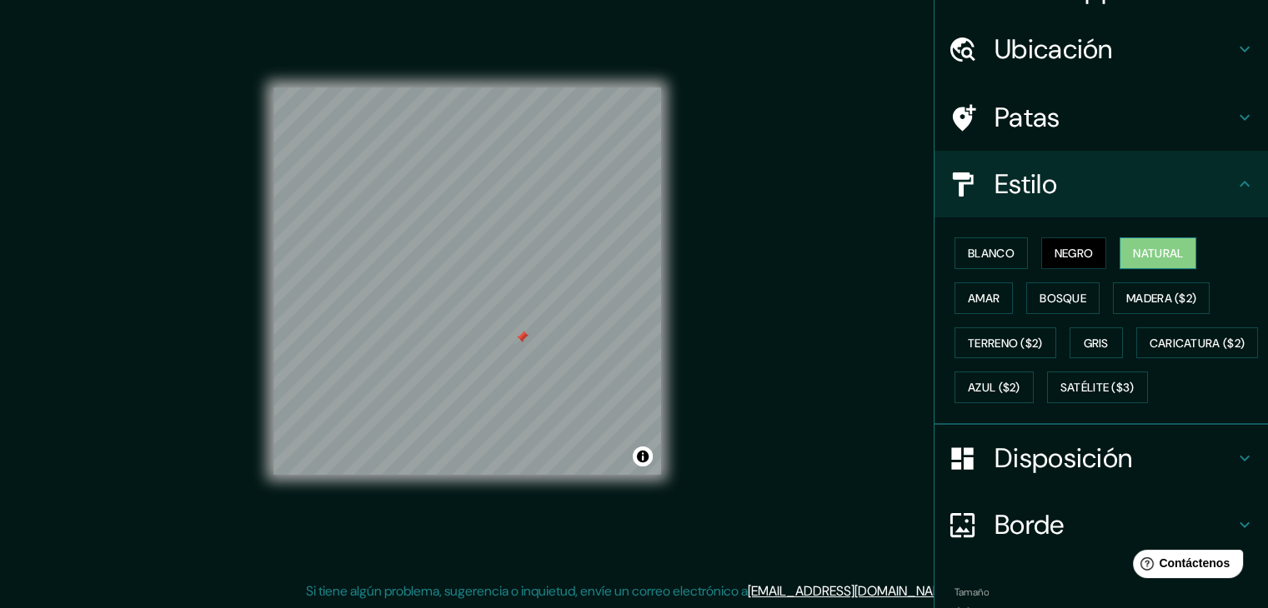
click at [1140, 251] on font "Natural" at bounding box center [1158, 253] width 50 height 15
click at [983, 246] on font "Blanco" at bounding box center [991, 253] width 47 height 15
drag, startPoint x: 855, startPoint y: 438, endPoint x: 926, endPoint y: 411, distance: 75.7
click at [855, 438] on div "Mappin Ubicación [GEOGRAPHIC_DATA], [GEOGRAPHIC_DATA] Patas Estilo Blanco Negro…" at bounding box center [634, 295] width 1268 height 628
click at [1085, 356] on div "Blanco Negro Natural Amar Bosque Madera ($2) Terreno ($2) Gris Caricatura ($2) …" at bounding box center [1108, 320] width 320 height 179
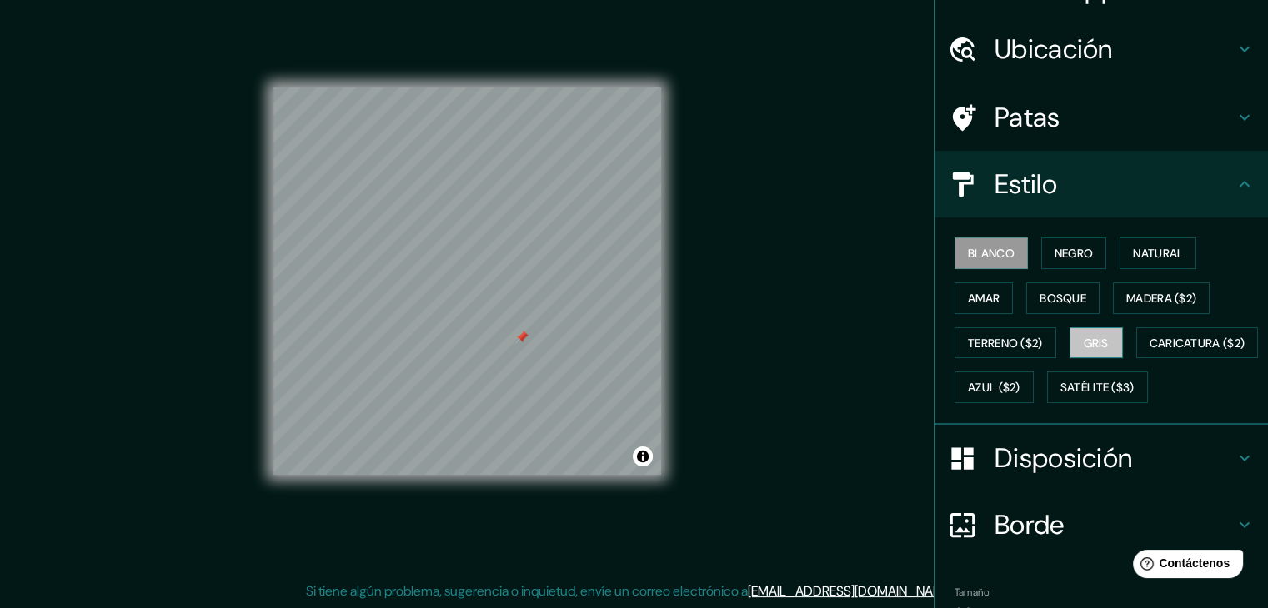
click at [1084, 339] on font "Gris" at bounding box center [1095, 343] width 25 height 15
